Goal: Navigation & Orientation: Understand site structure

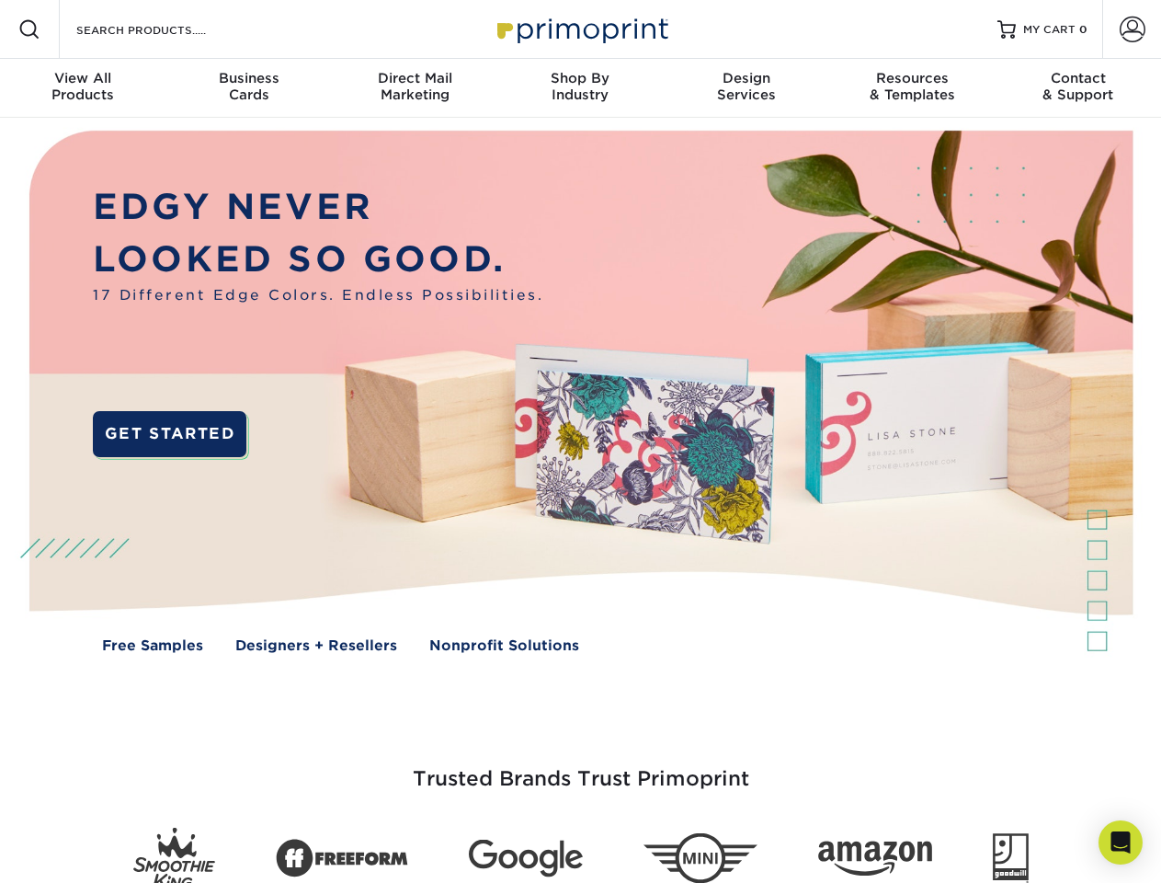
click at [580, 441] on img at bounding box center [580, 405] width 1149 height 575
click at [29, 29] on span at bounding box center [29, 29] width 22 height 22
click at [1132, 29] on span at bounding box center [1133, 30] width 26 height 26
click at [83, 88] on div "View All Products" at bounding box center [83, 86] width 166 height 33
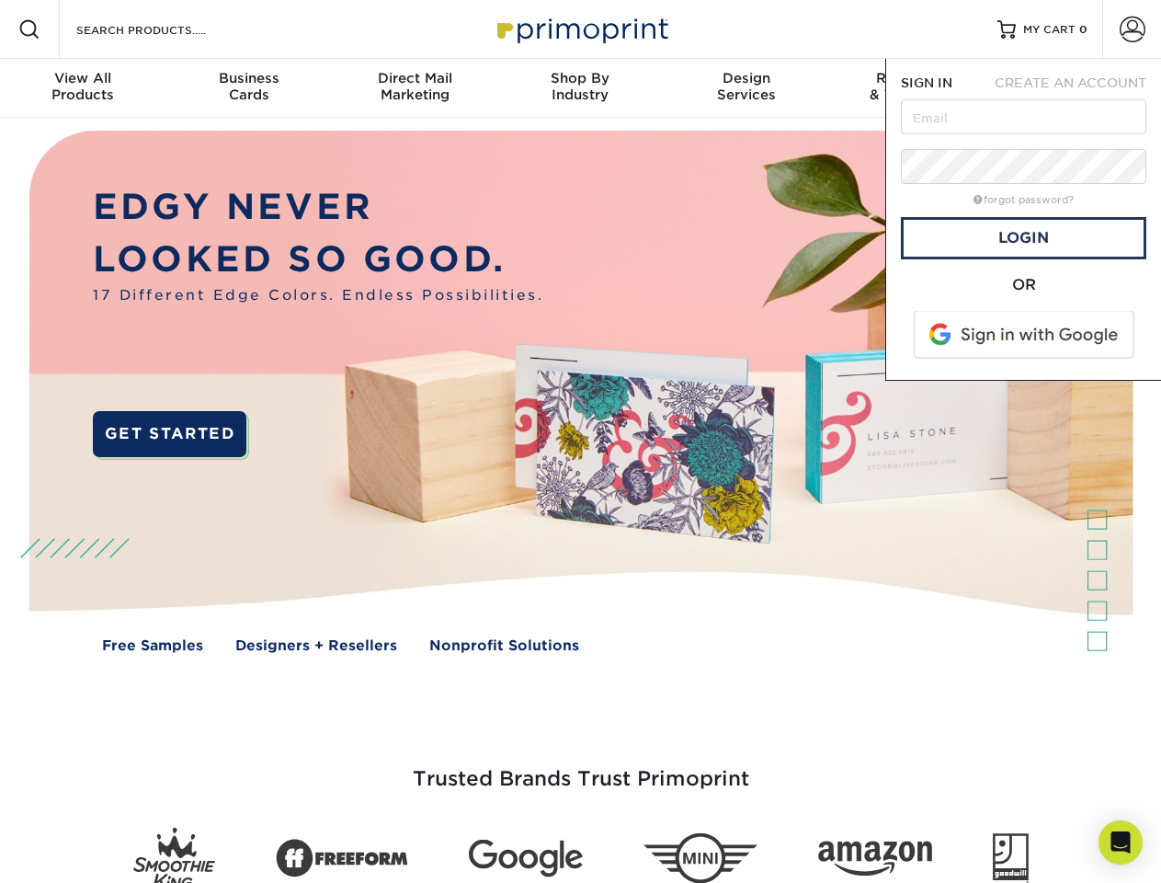
click at [248, 88] on div "Business Cards" at bounding box center [249, 86] width 166 height 33
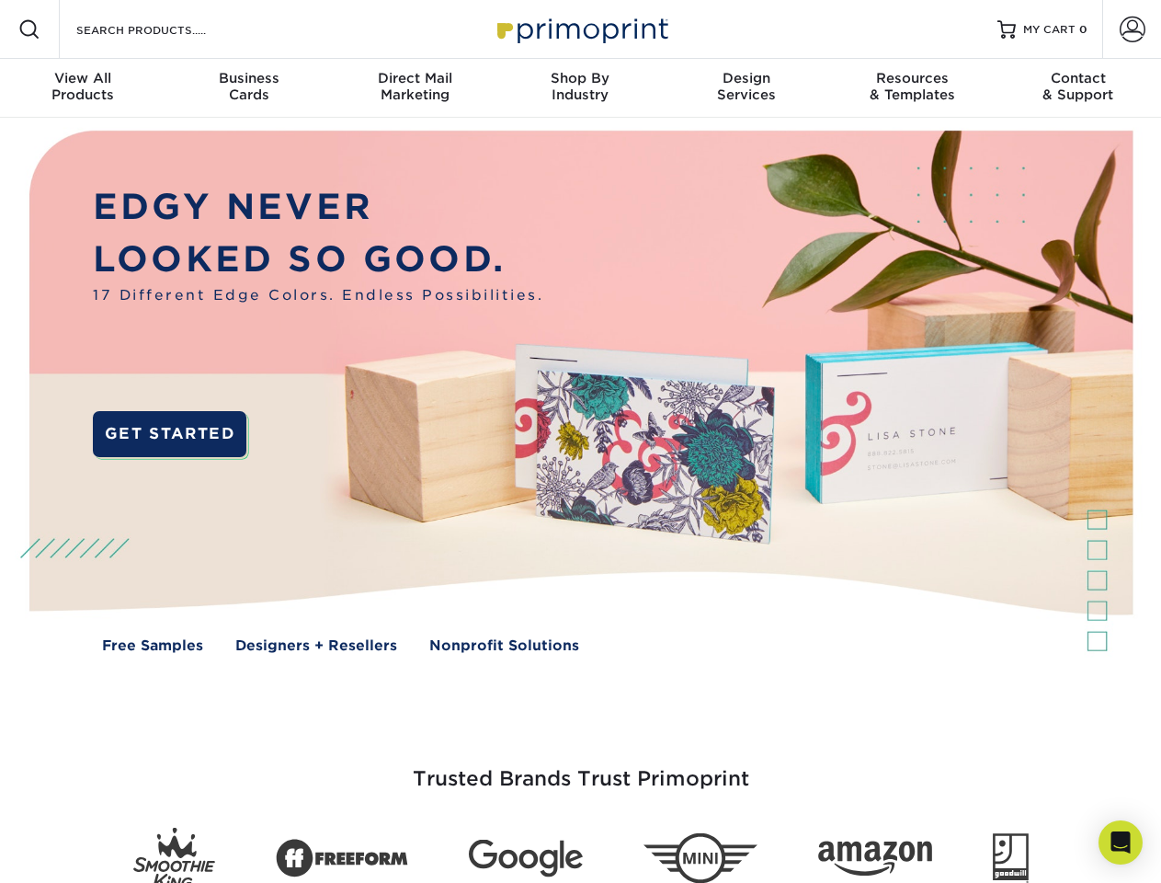
click at [415, 88] on div "Direct Mail Marketing" at bounding box center [415, 86] width 166 height 33
click at [580, 88] on div "Shop By Industry" at bounding box center [580, 86] width 166 height 33
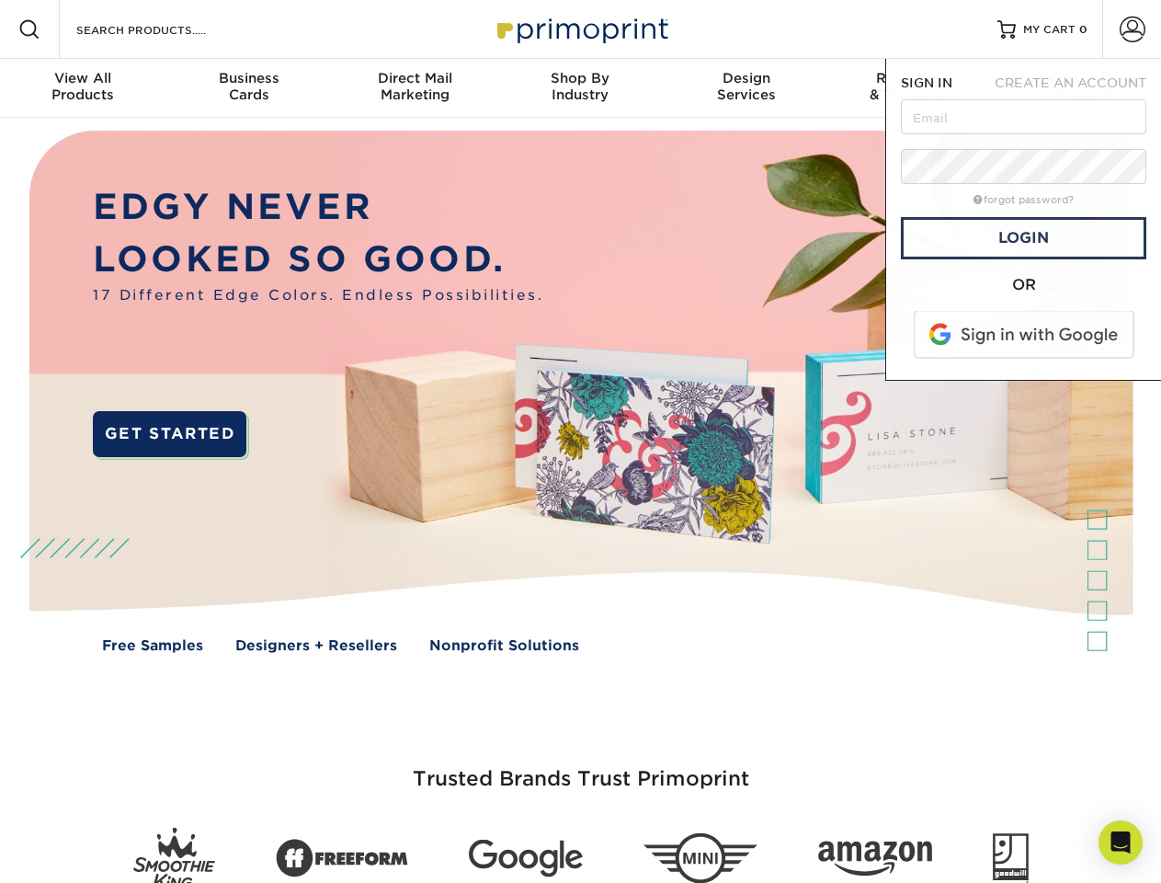
click at [747, 88] on div "Design Services" at bounding box center [747, 86] width 166 height 33
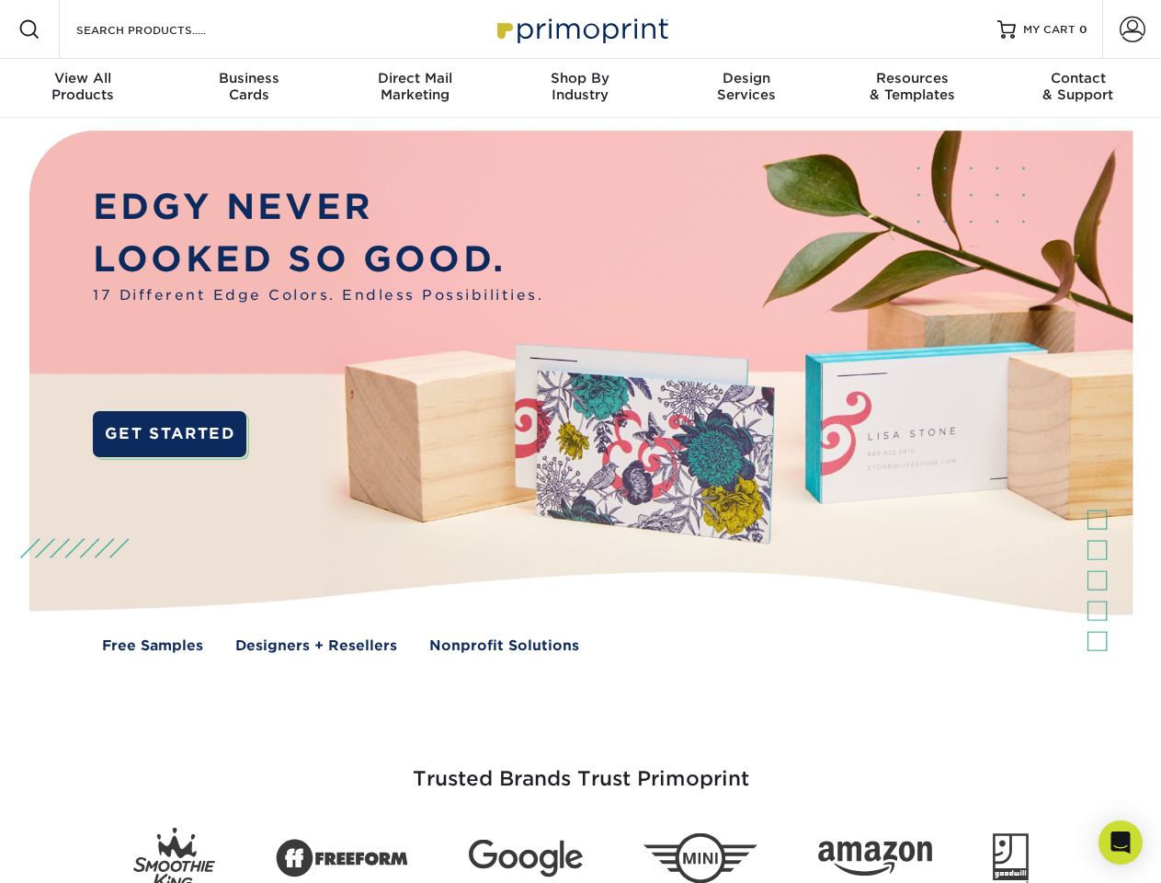
click at [912, 88] on span "SIGN IN" at bounding box center [926, 82] width 51 height 15
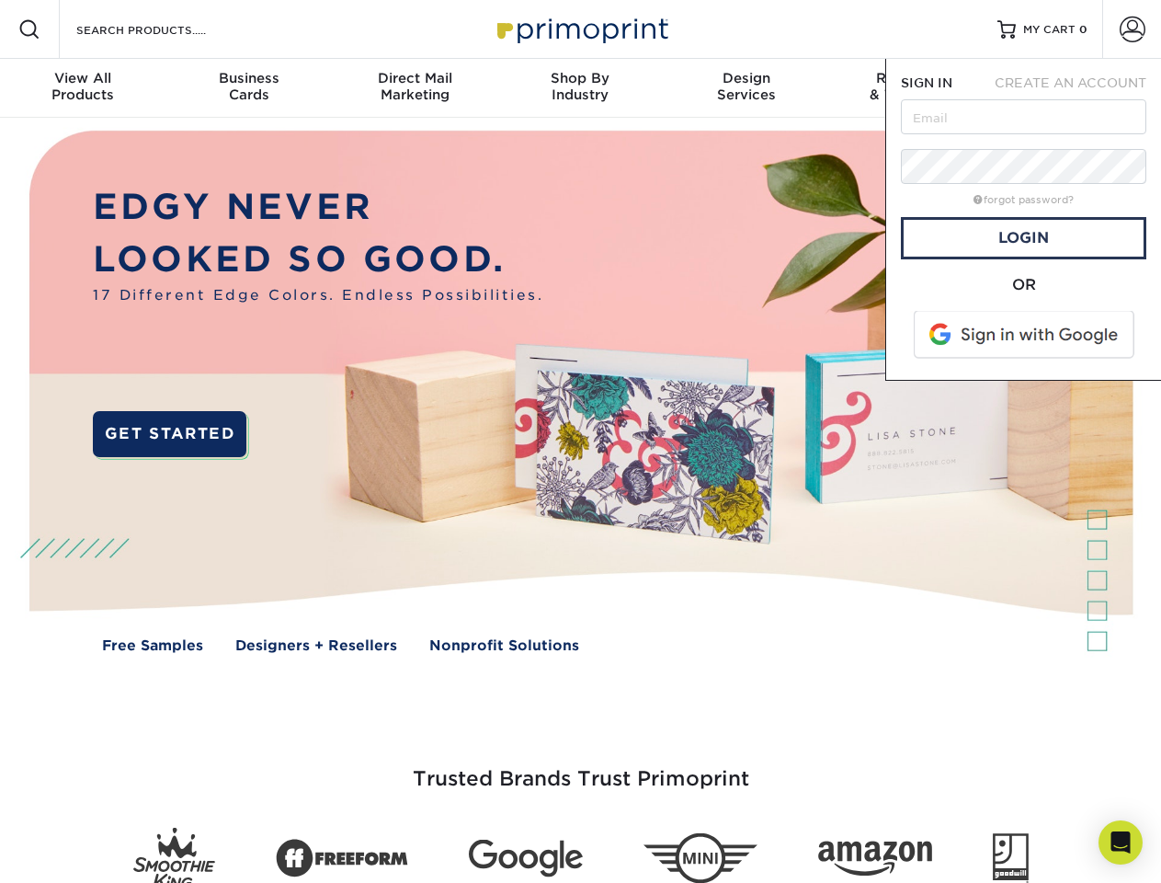
click at [1079, 88] on div "Contact & Support" at bounding box center [1079, 86] width 166 height 33
